Goal: Task Accomplishment & Management: Use online tool/utility

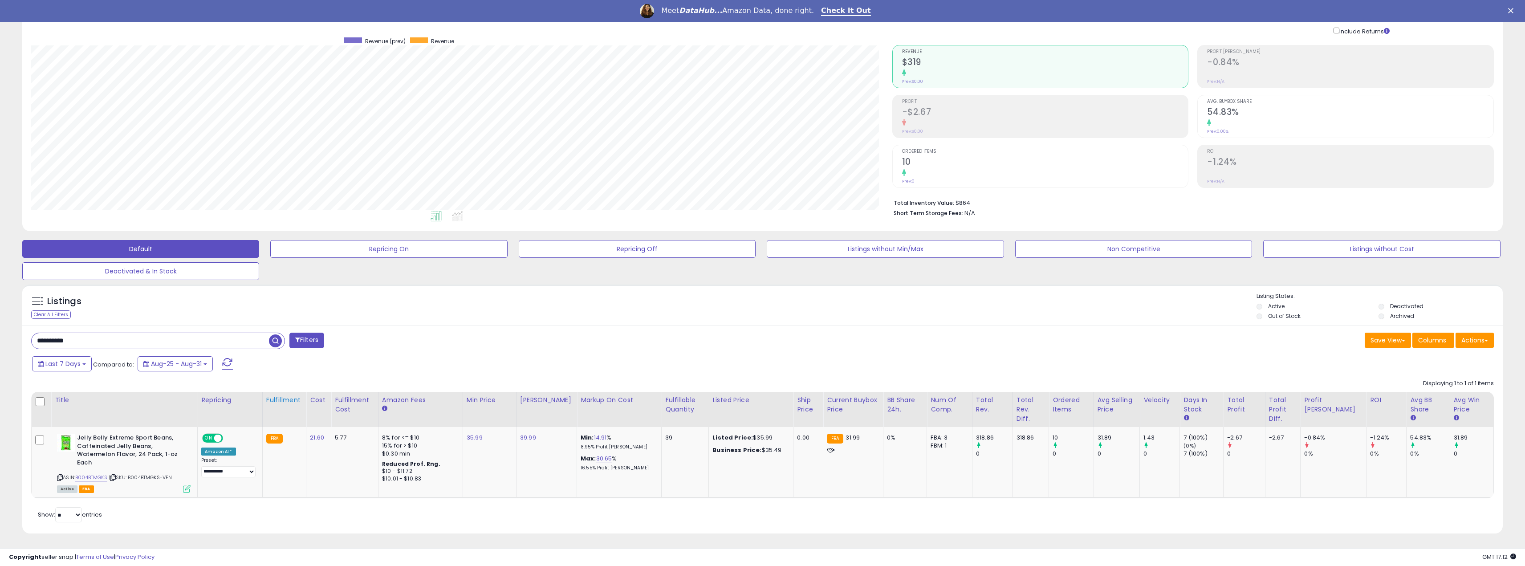
scroll to position [64, 0]
drag, startPoint x: 92, startPoint y: 343, endPoint x: -37, endPoint y: 343, distance: 128.3
click at [0, 343] on html "Unable to login Retrieving listings data.. has not yet accepted the Terms of Us…" at bounding box center [762, 219] width 1525 height 566
paste input "text"
type input "**********"
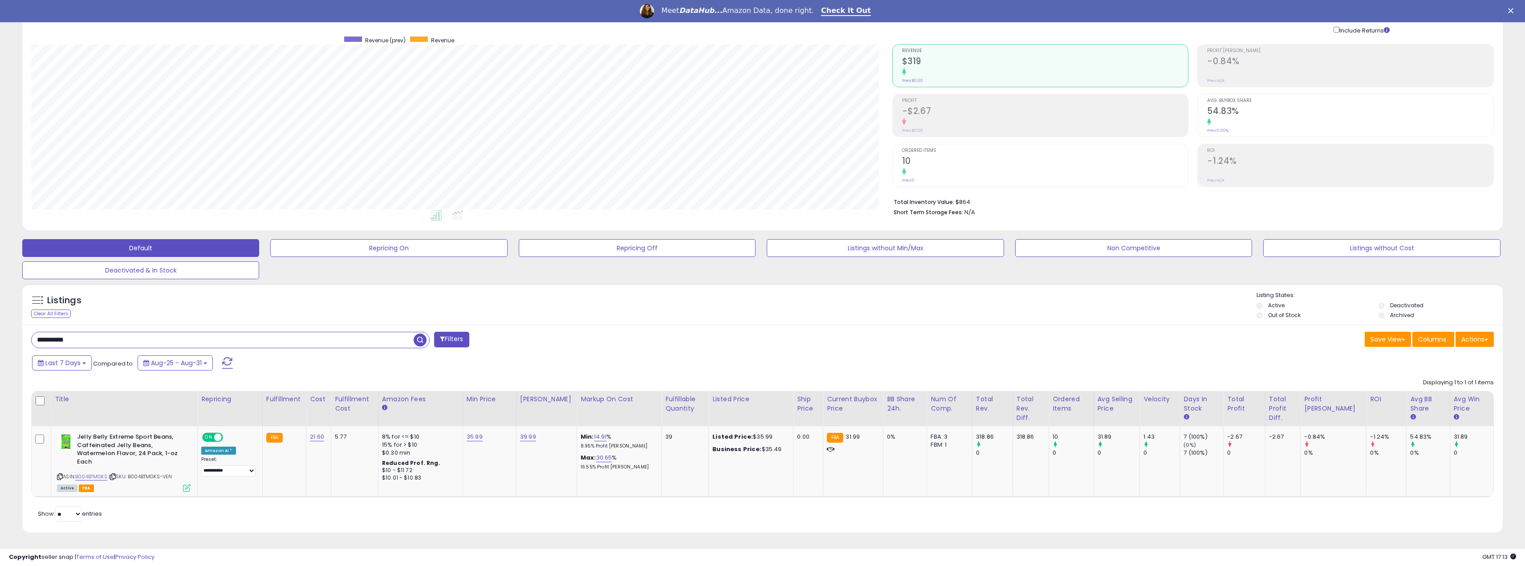
click at [419, 341] on span "button" at bounding box center [420, 340] width 13 height 13
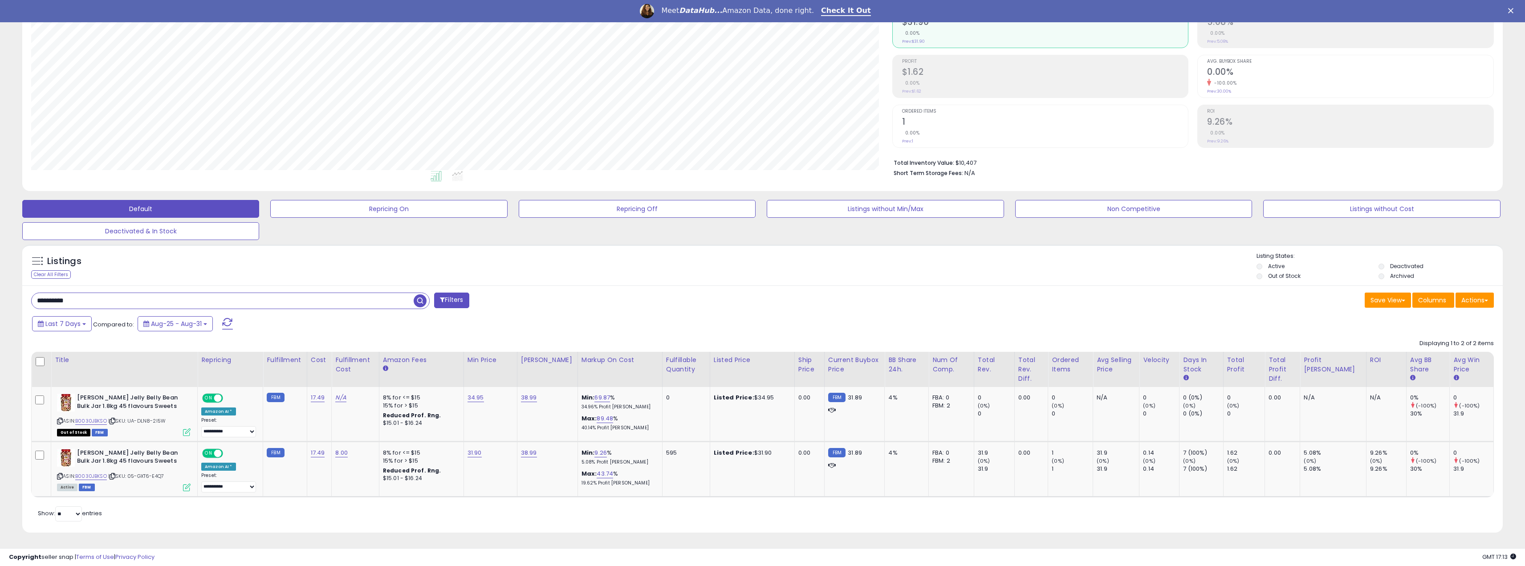
scroll to position [183, 861]
drag, startPoint x: 477, startPoint y: 453, endPoint x: 464, endPoint y: 470, distance: 21.0
click at [477, 453] on link "31.90" at bounding box center [475, 452] width 14 height 9
type input "*****"
click at [503, 430] on icon "submit" at bounding box center [500, 429] width 5 height 5
